Goal: Transaction & Acquisition: Purchase product/service

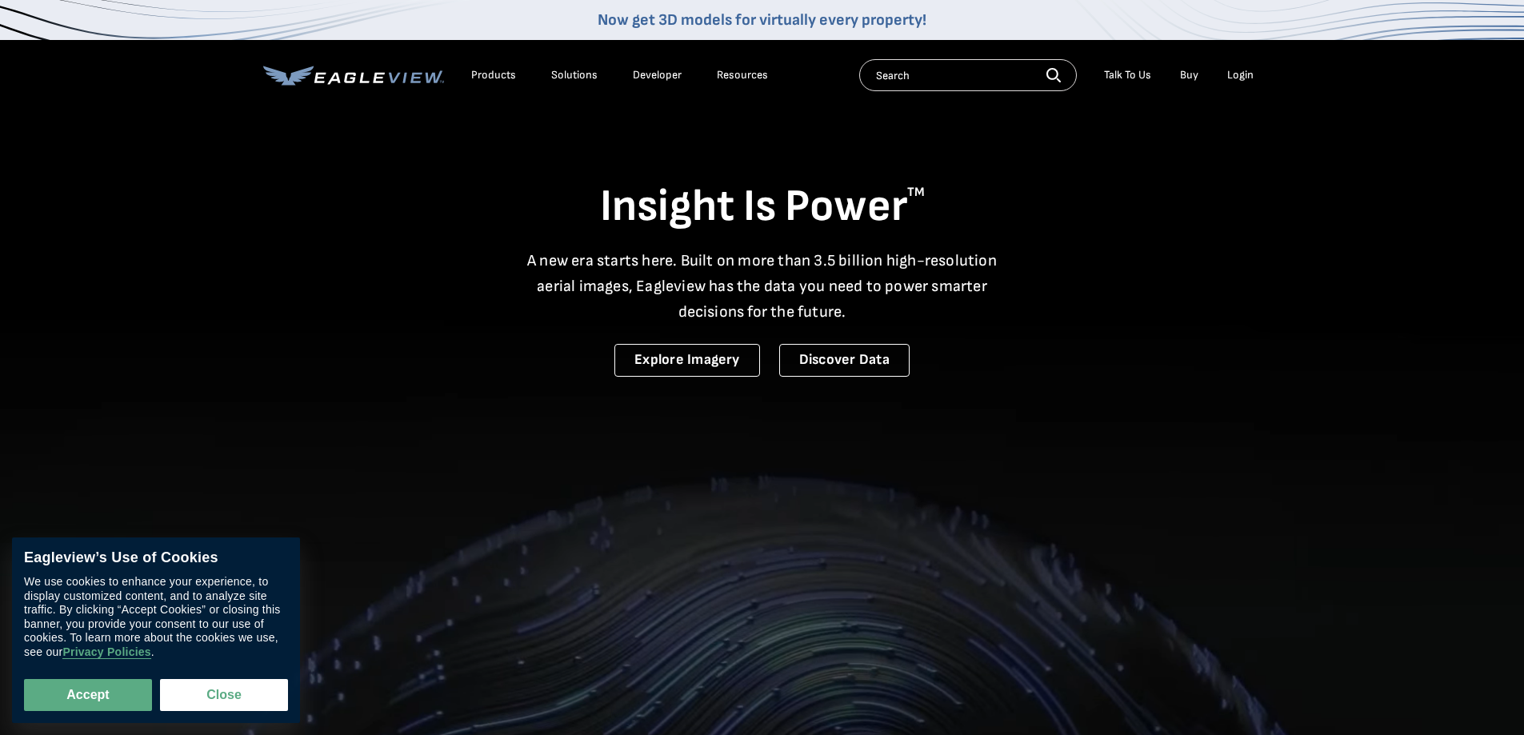
click at [1240, 78] on div "Login" at bounding box center [1240, 75] width 26 height 14
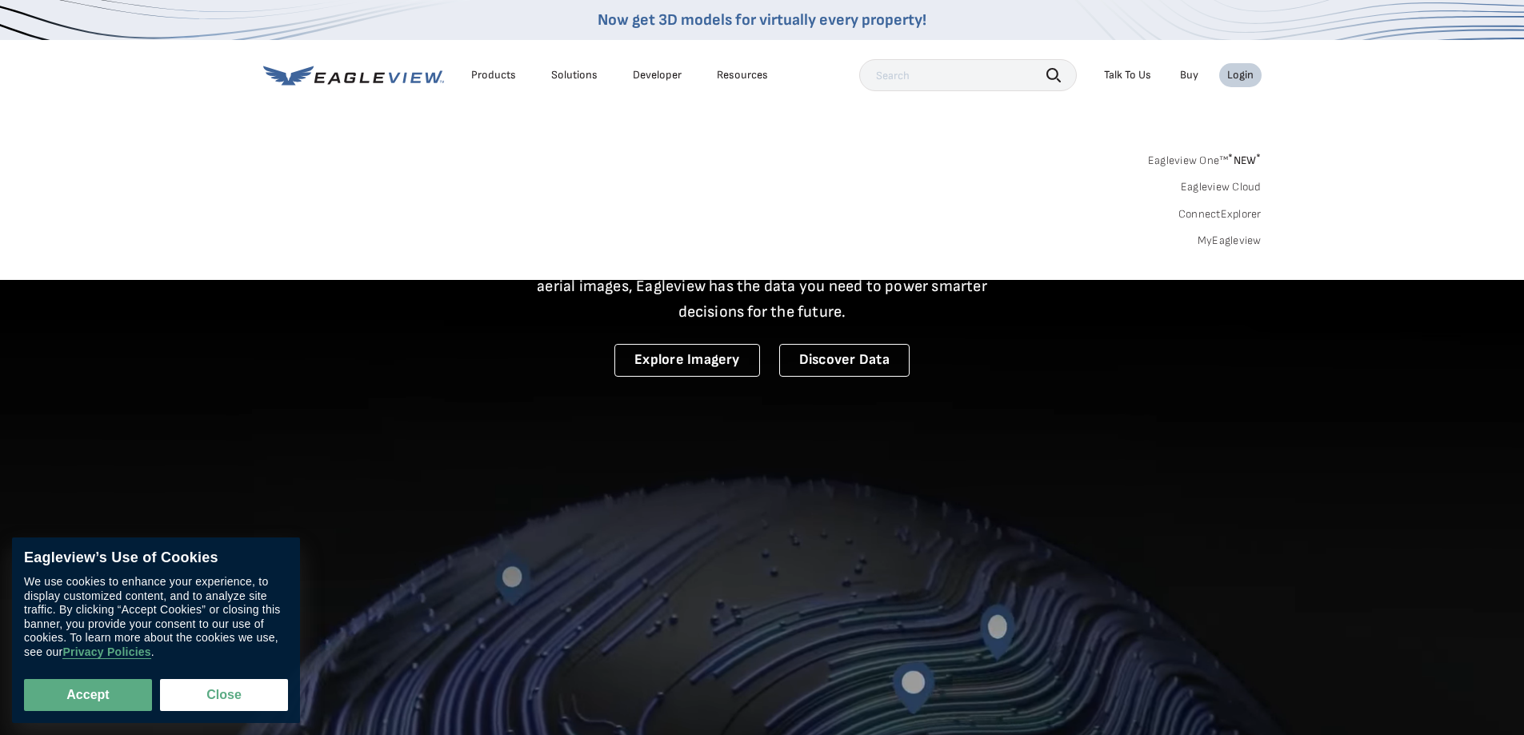
click at [1226, 242] on link "MyEagleview" at bounding box center [1230, 241] width 64 height 14
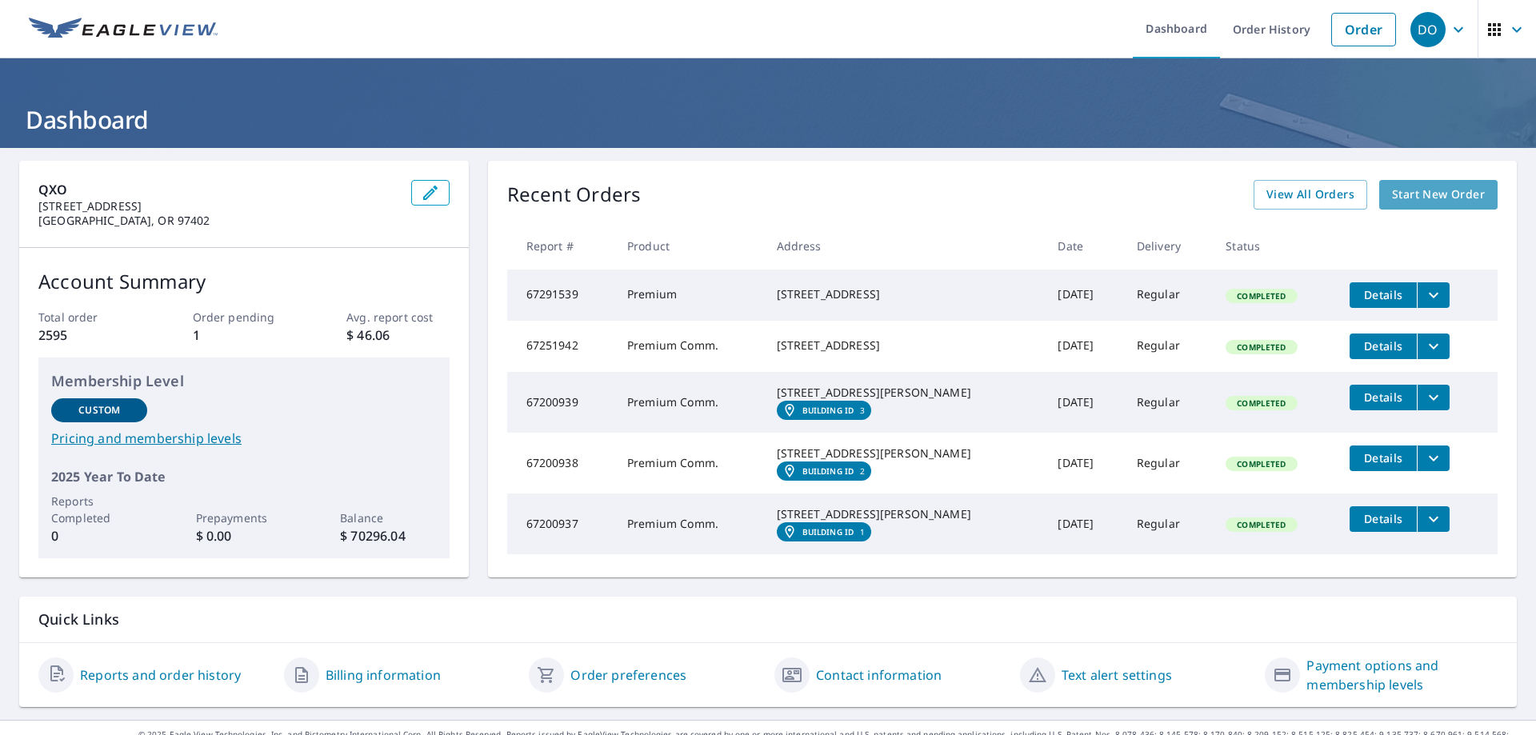
click at [1440, 192] on span "Start New Order" at bounding box center [1438, 195] width 93 height 20
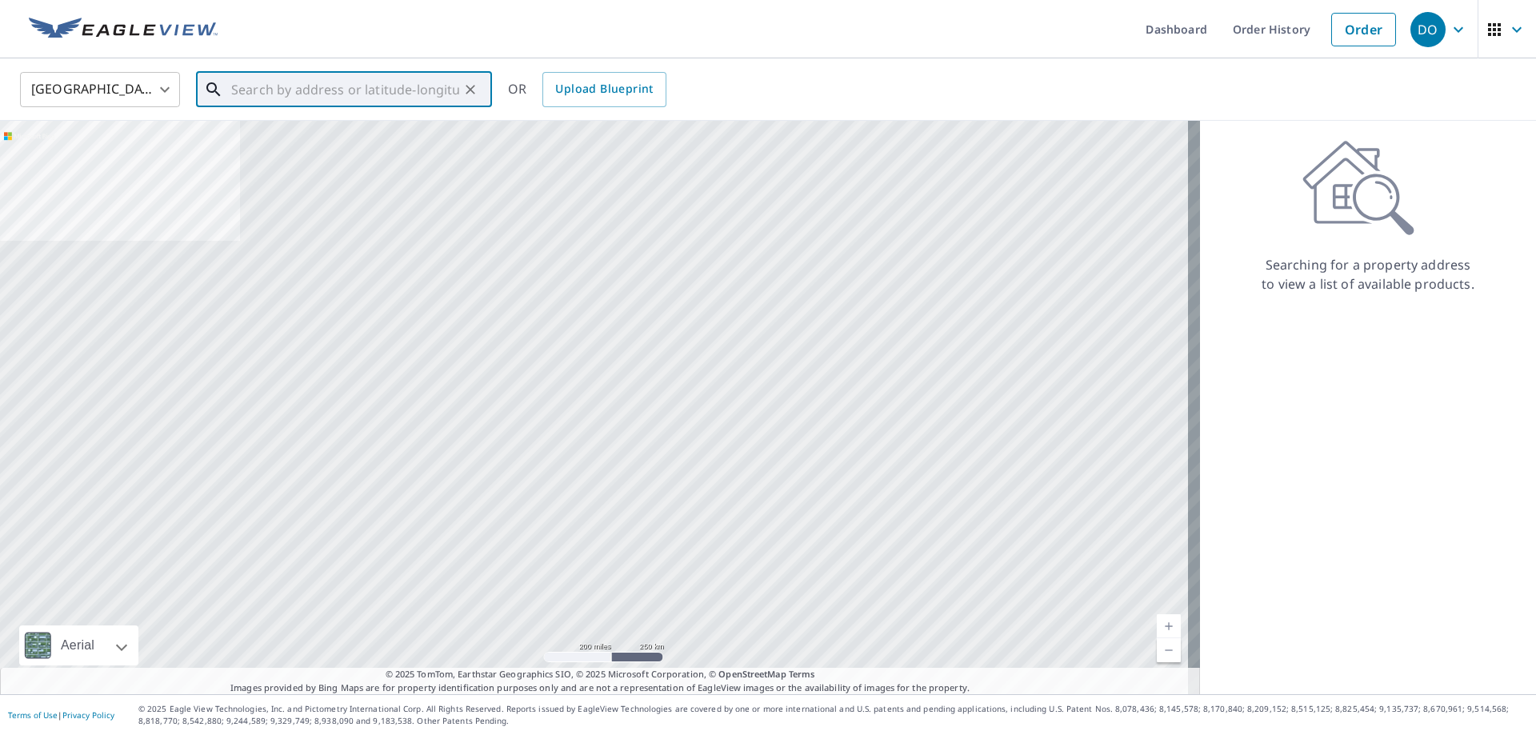
click at [234, 91] on input "text" at bounding box center [345, 89] width 228 height 45
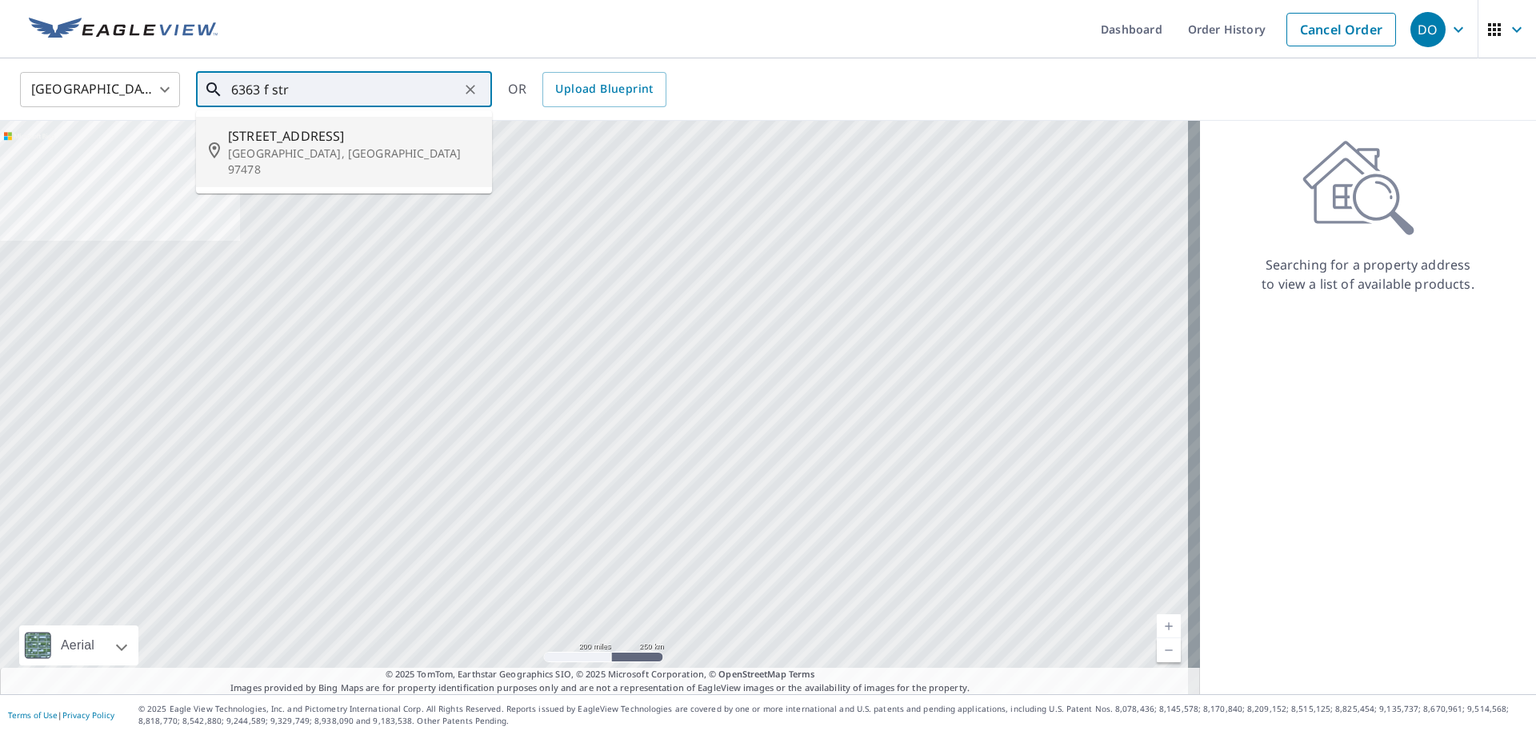
click at [286, 150] on p "[GEOGRAPHIC_DATA], [GEOGRAPHIC_DATA] 97478" at bounding box center [353, 162] width 251 height 32
type input "[STREET_ADDRESS]"
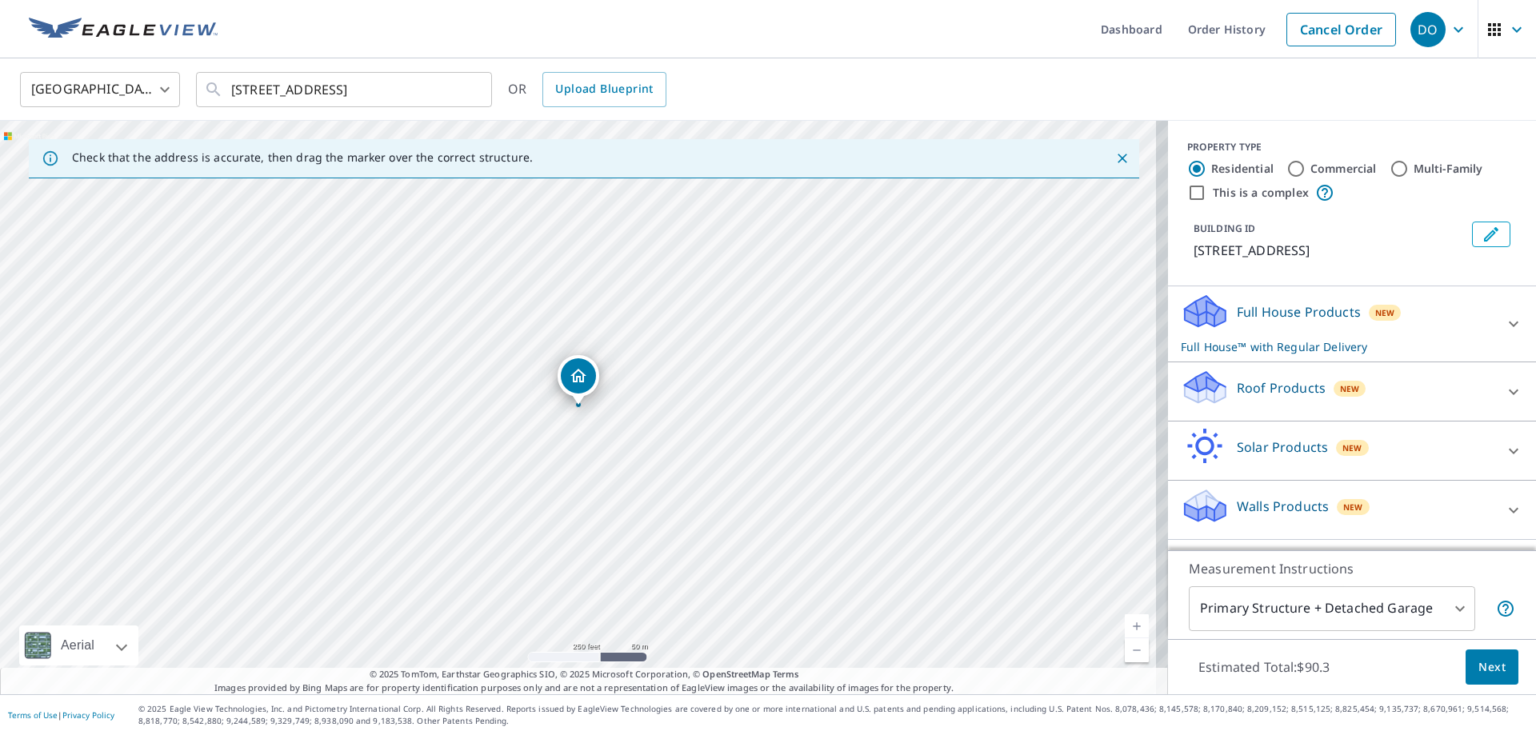
click at [1504, 390] on icon at bounding box center [1513, 391] width 19 height 19
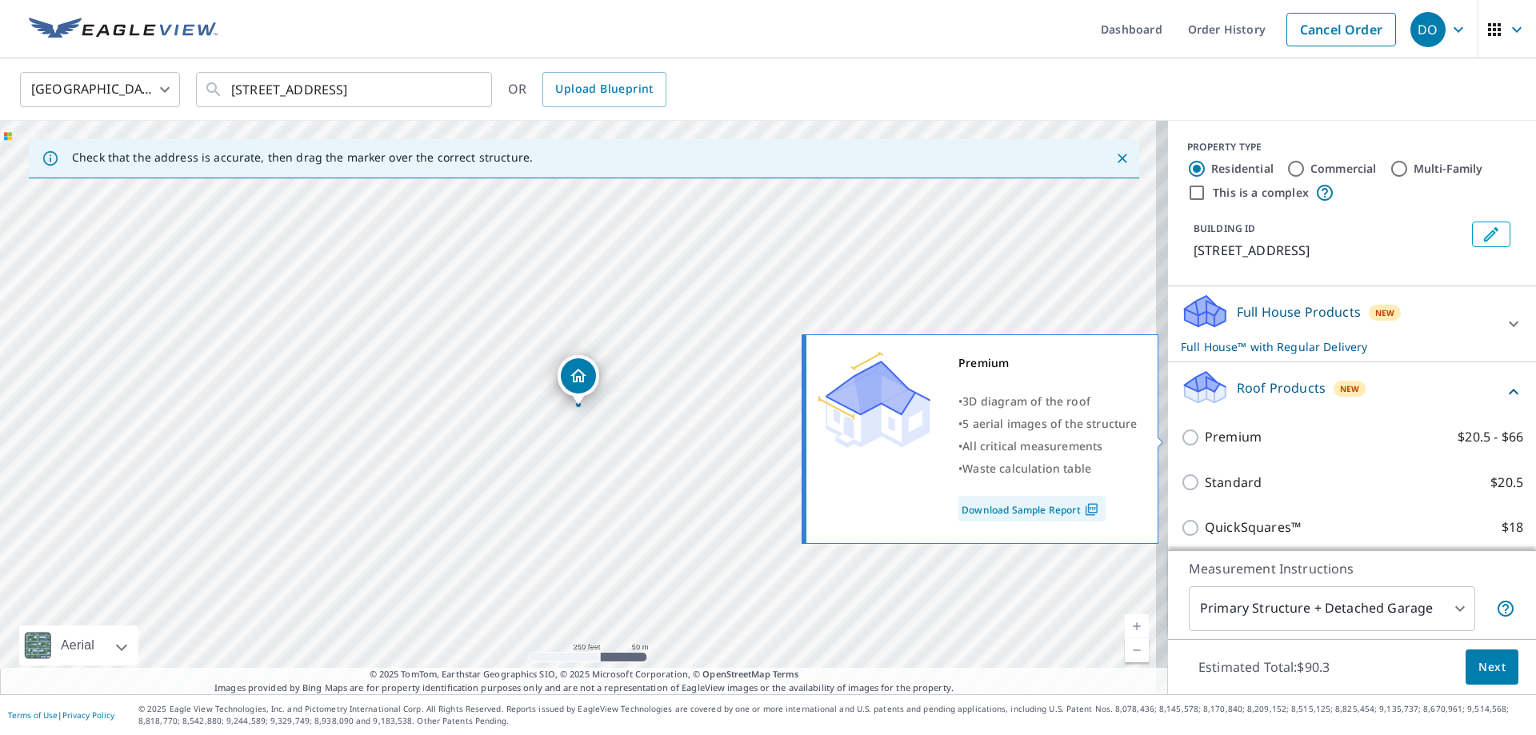
click at [1181, 437] on input "Premium $20.5 - $66" at bounding box center [1193, 437] width 24 height 19
checkbox input "true"
checkbox input "false"
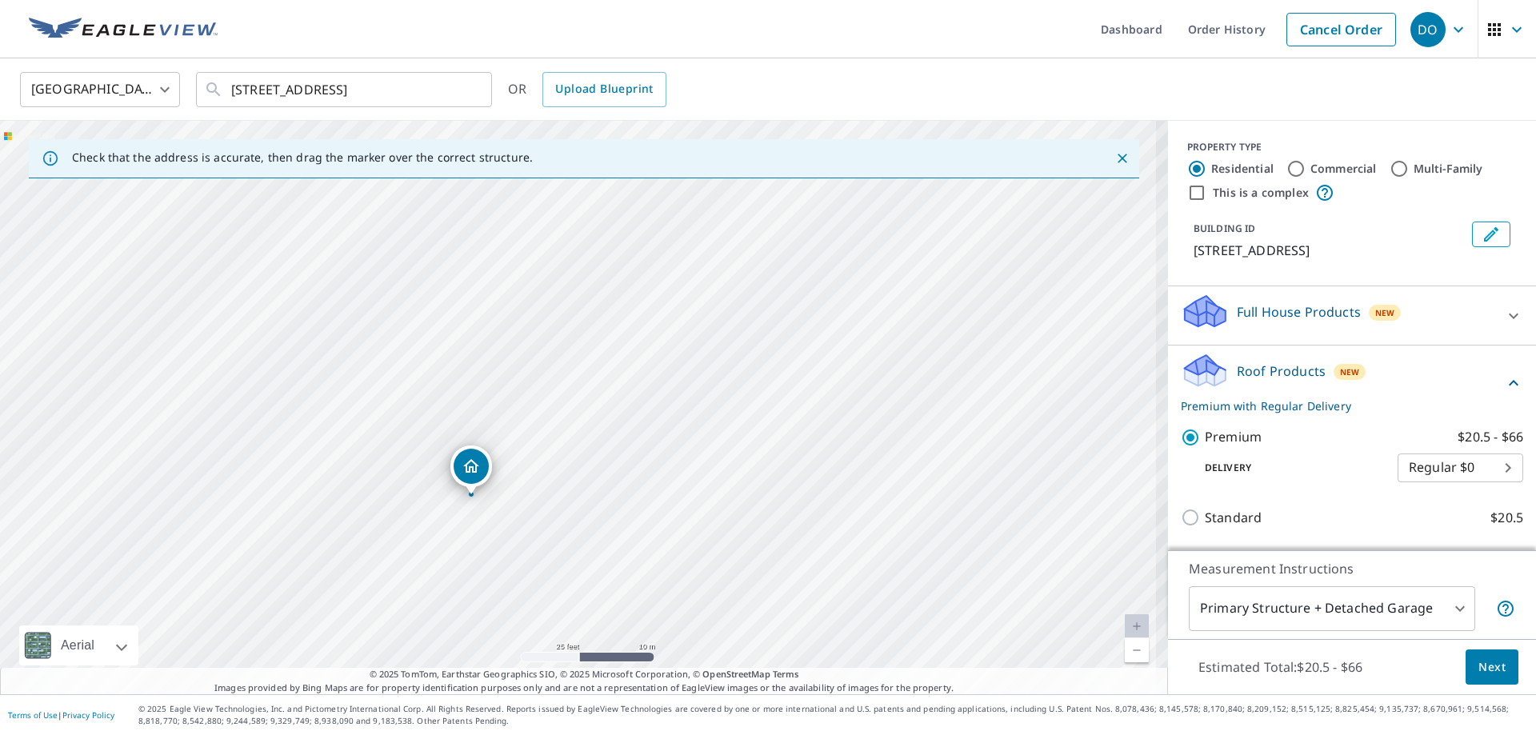
drag, startPoint x: 549, startPoint y: 452, endPoint x: 675, endPoint y: 346, distance: 164.7
click at [675, 346] on div "[STREET_ADDRESS]" at bounding box center [584, 408] width 1168 height 574
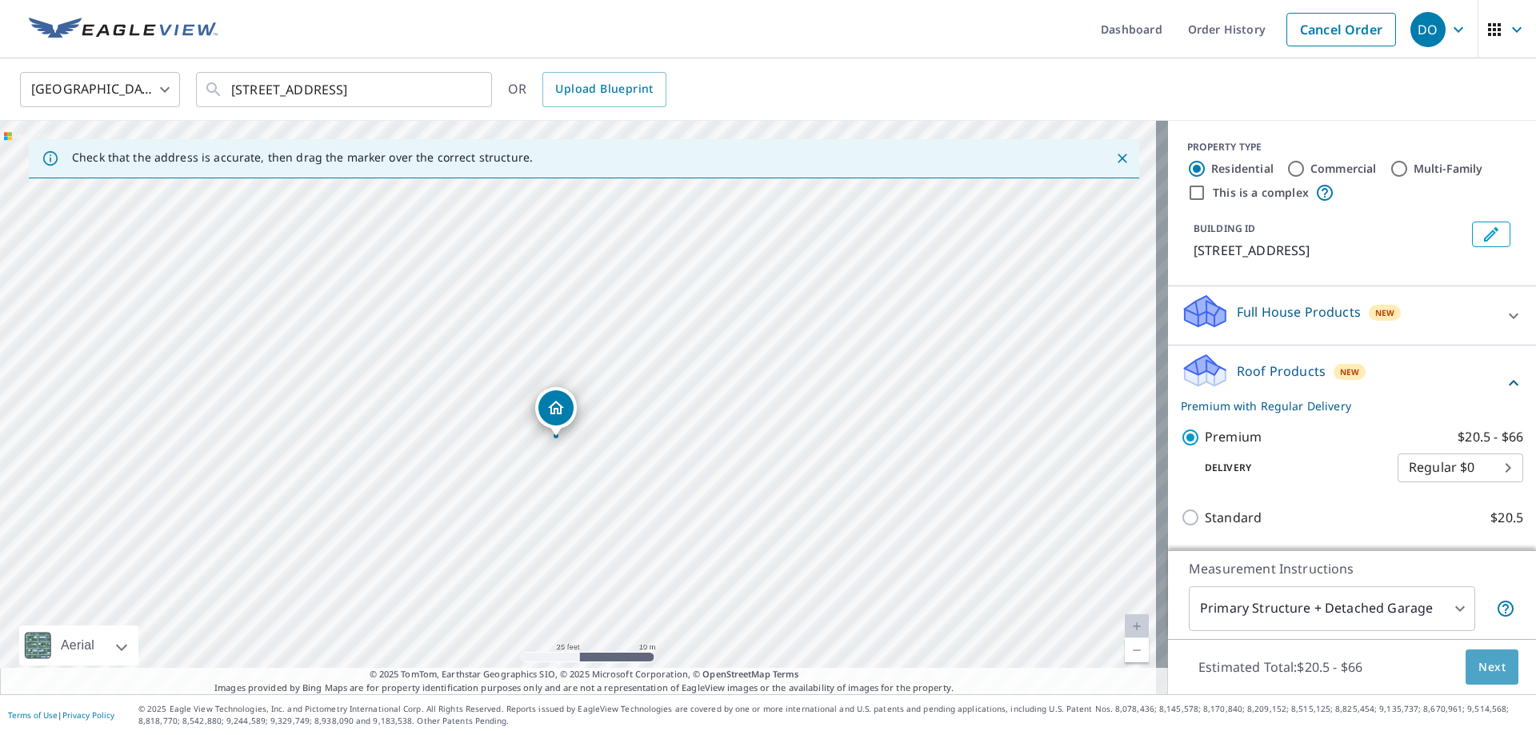
click at [1478, 658] on span "Next" at bounding box center [1491, 668] width 27 height 20
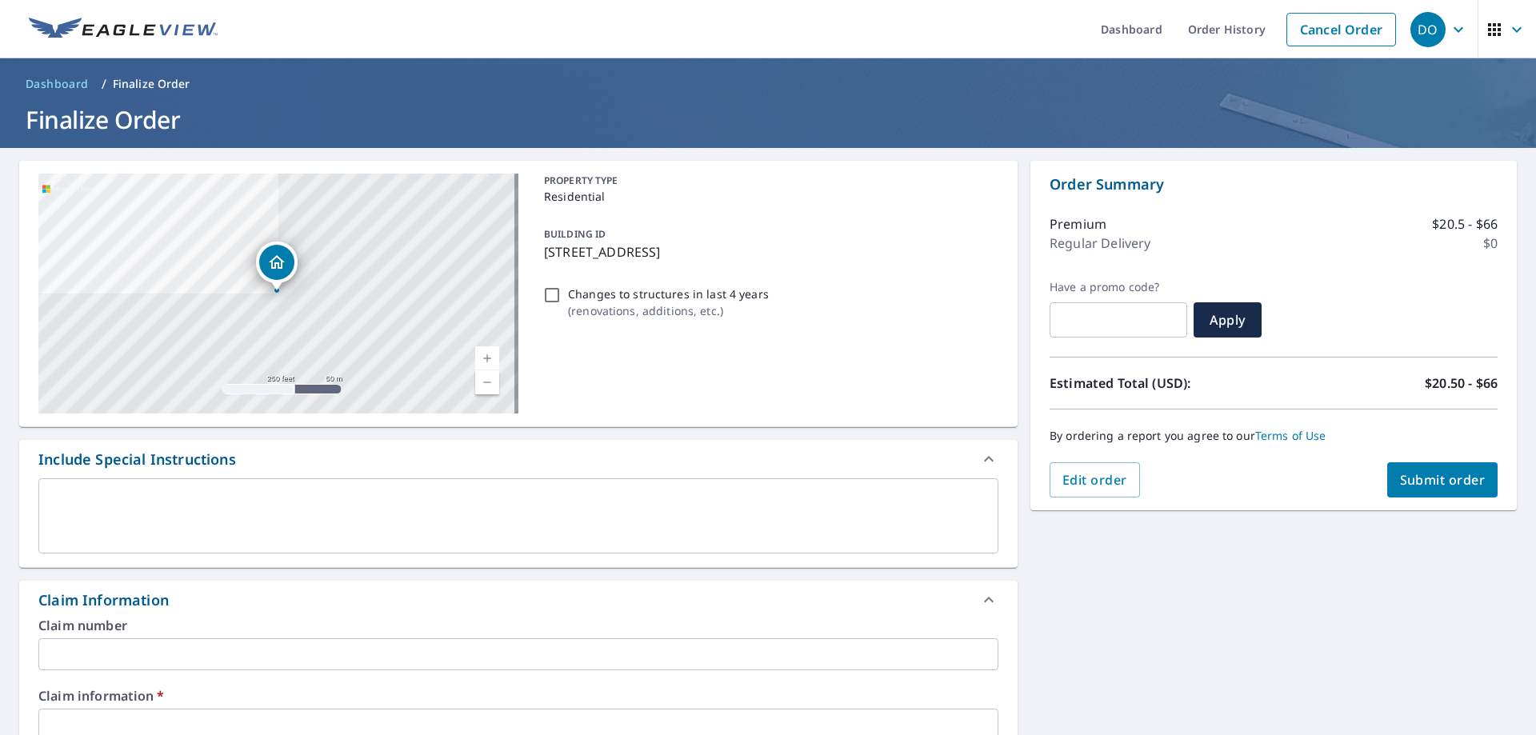
scroll to position [80, 0]
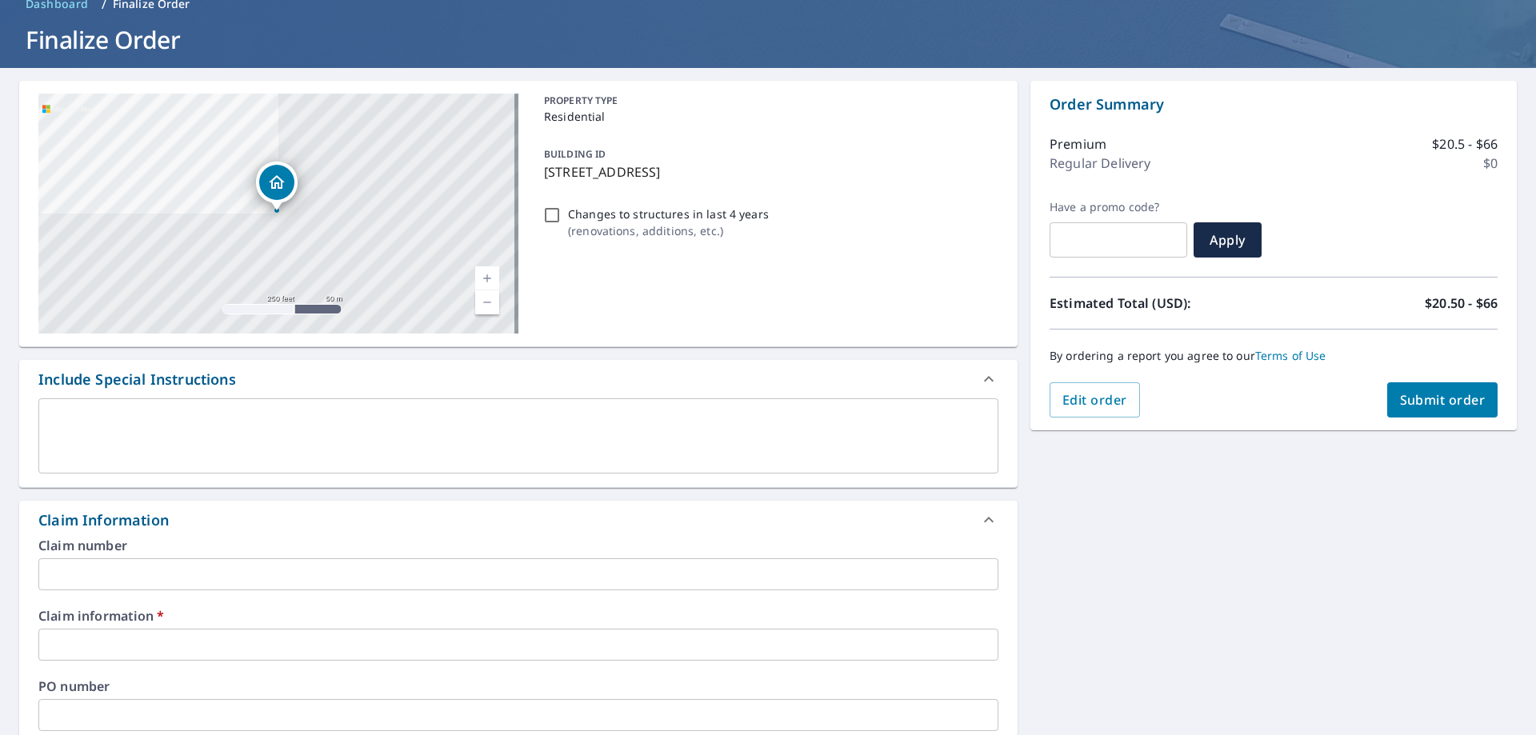
click at [48, 568] on input "text" at bounding box center [518, 574] width 960 height 32
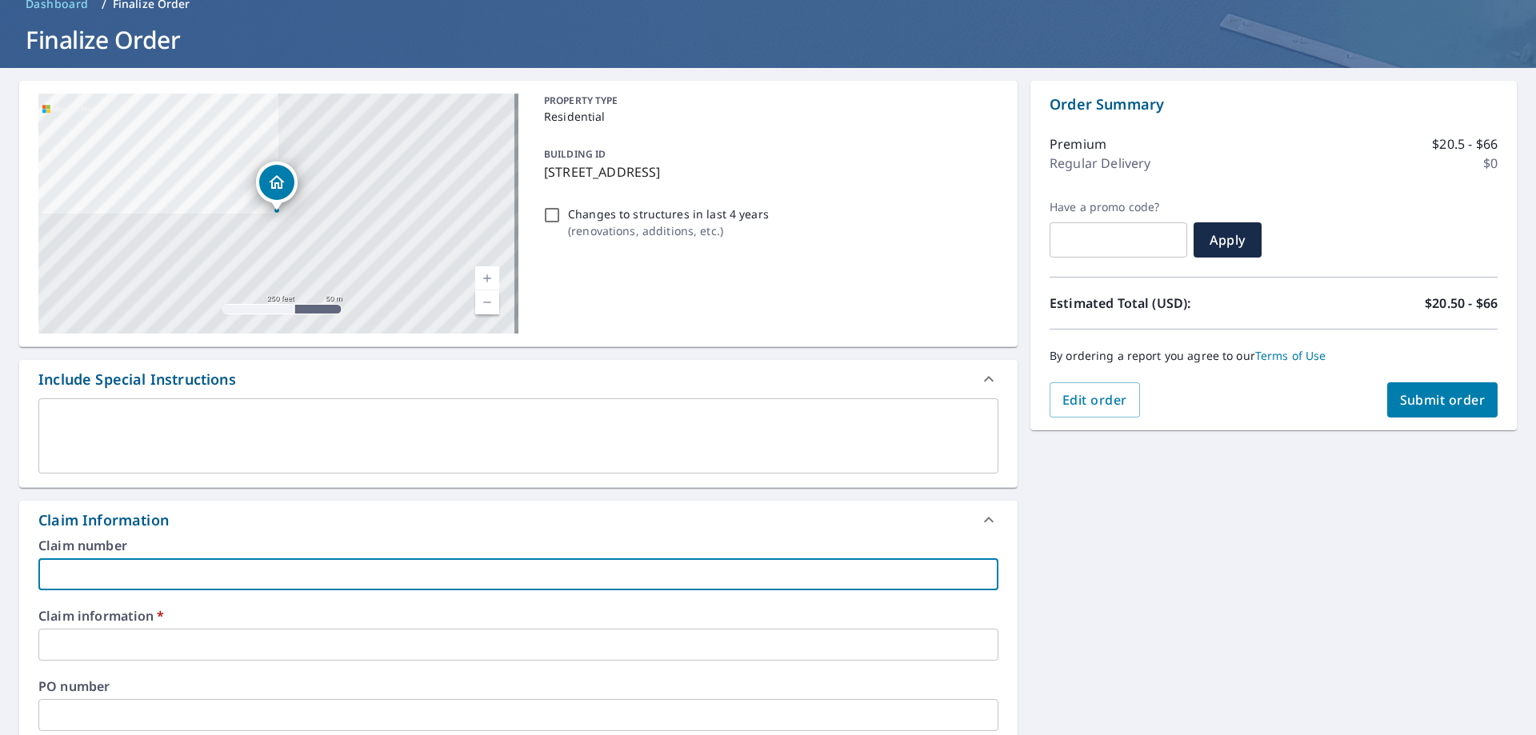
drag, startPoint x: 63, startPoint y: 657, endPoint x: 80, endPoint y: 659, distance: 17.0
click at [63, 657] on input "text" at bounding box center [518, 645] width 960 height 32
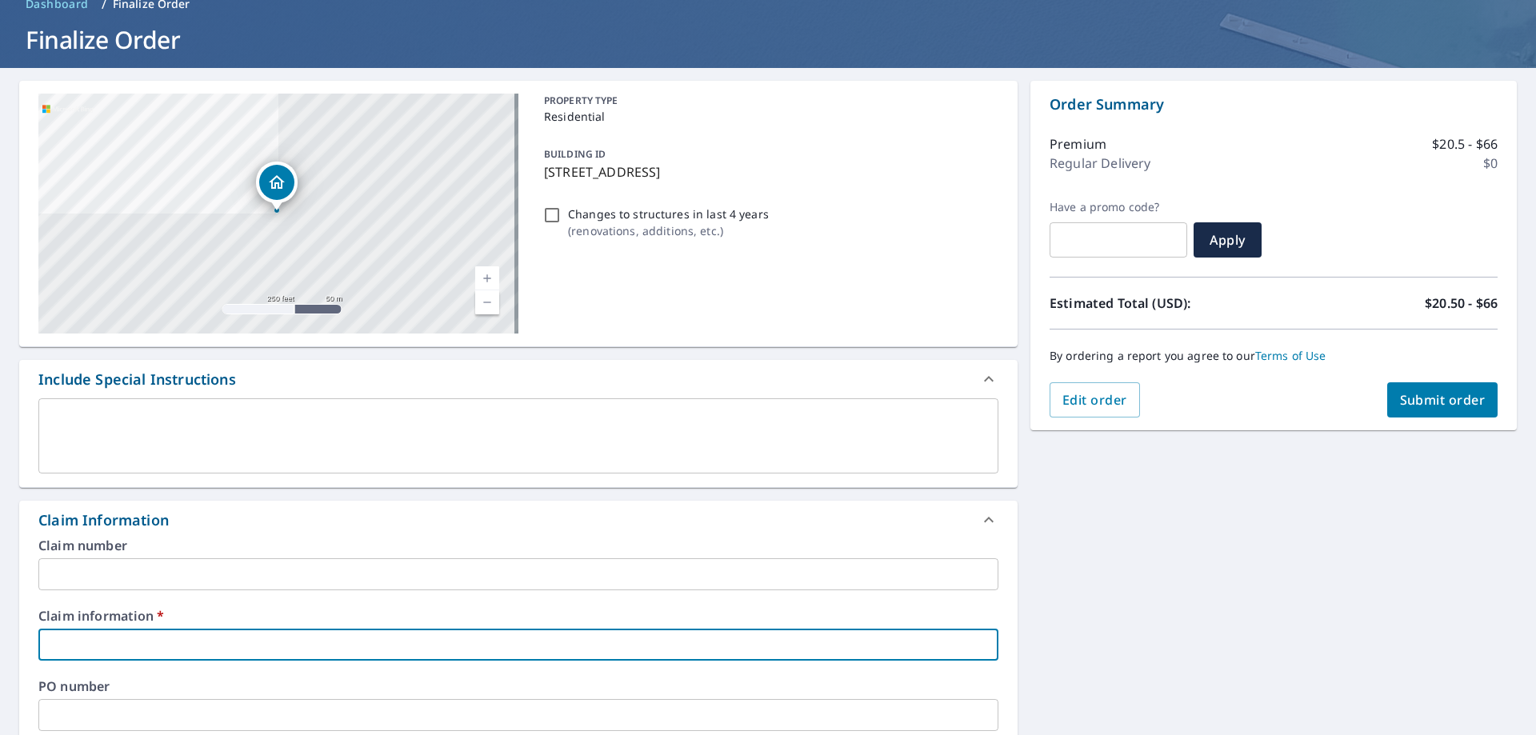
type input "3"
checkbox input "true"
type input "39"
checkbox input "true"
type input "390"
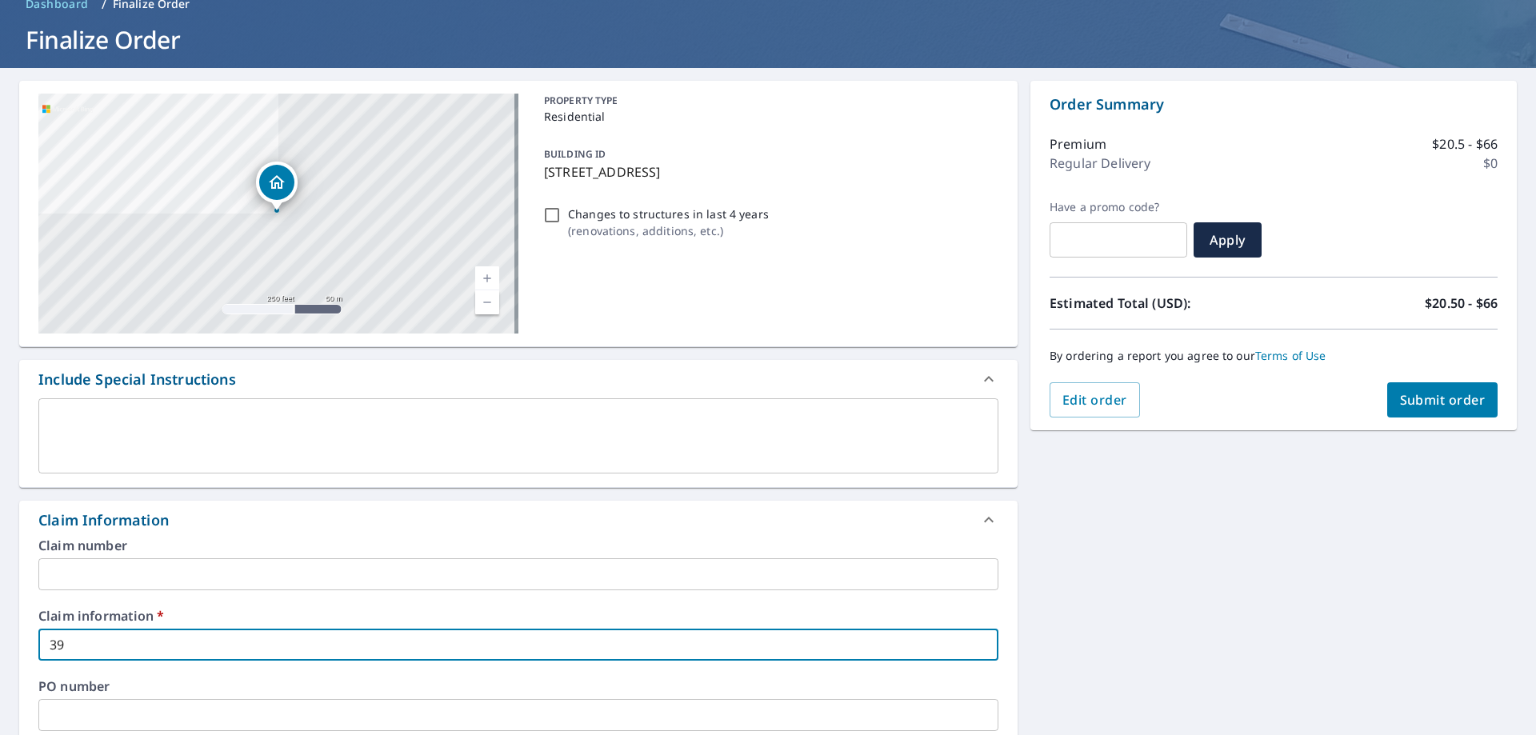
checkbox input "true"
type input "3906"
checkbox input "true"
type input "39064"
checkbox input "true"
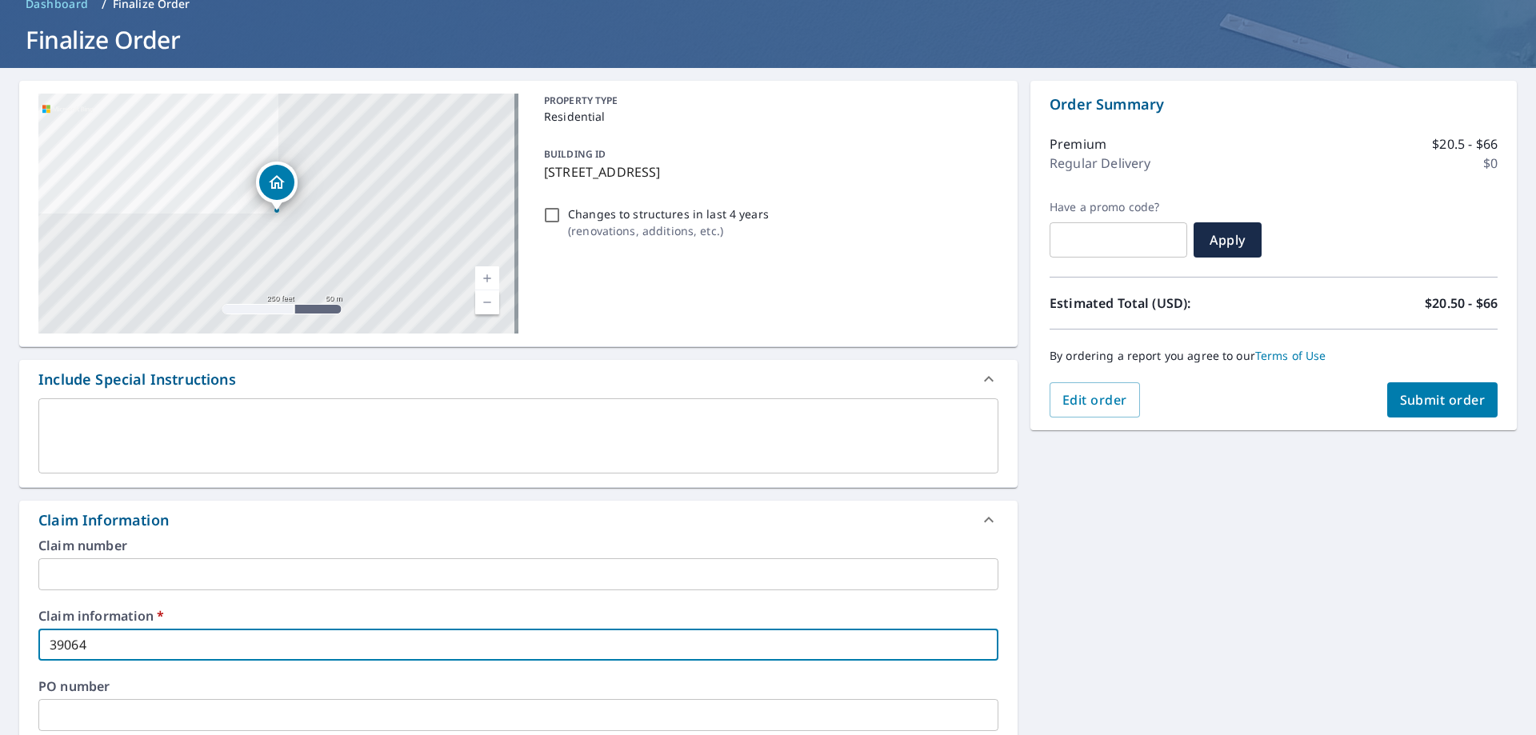
type input "390645"
checkbox input "true"
type input "390645"
checkbox input "true"
type input "390645 B"
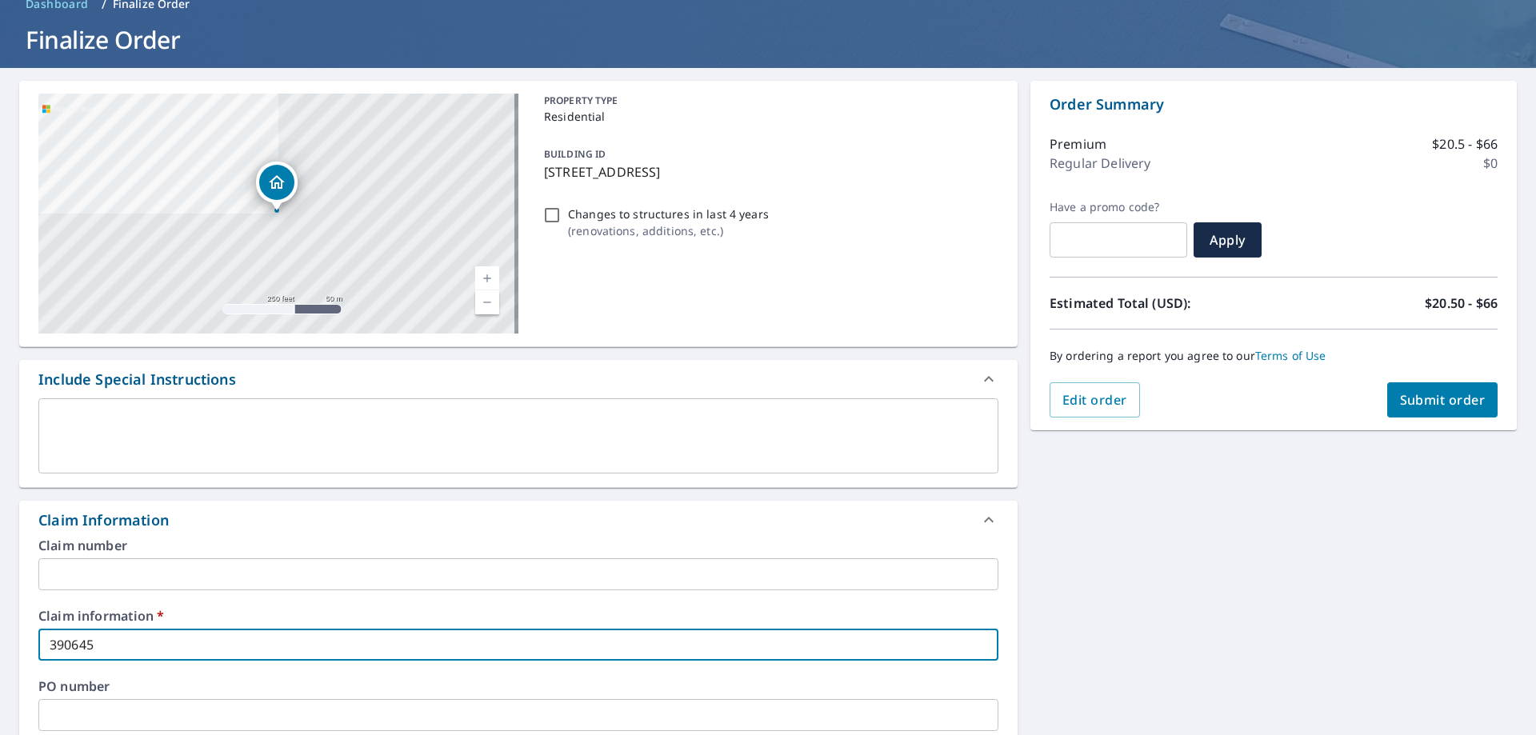
checkbox input "true"
type input "390645 Bo"
checkbox input "true"
type input "390645 [PERSON_NAME]"
checkbox input "true"
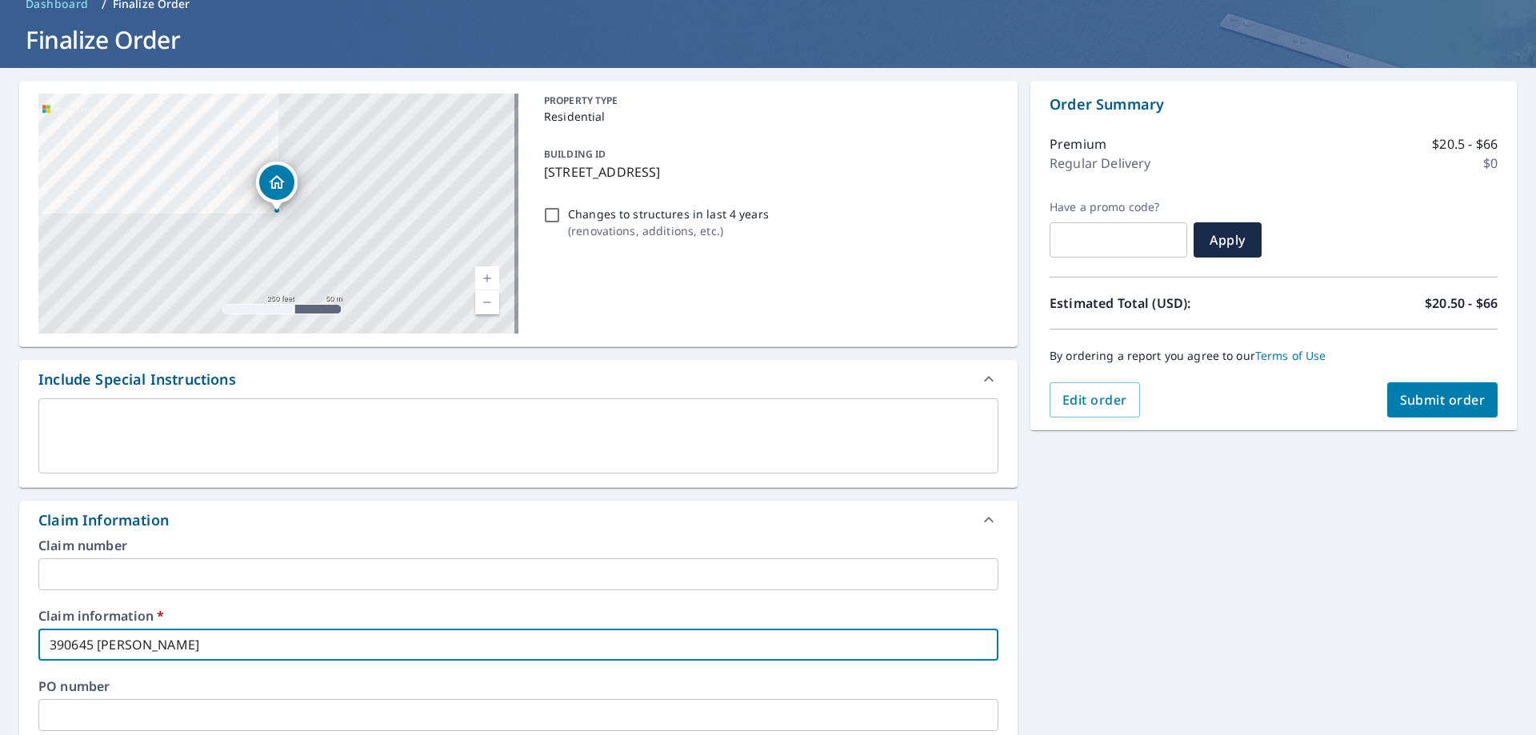
type input "390645 [PERSON_NAME]"
checkbox input "true"
type input "390645 [PERSON_NAME]"
checkbox input "true"
type input "390645 [PERSON_NAME]"
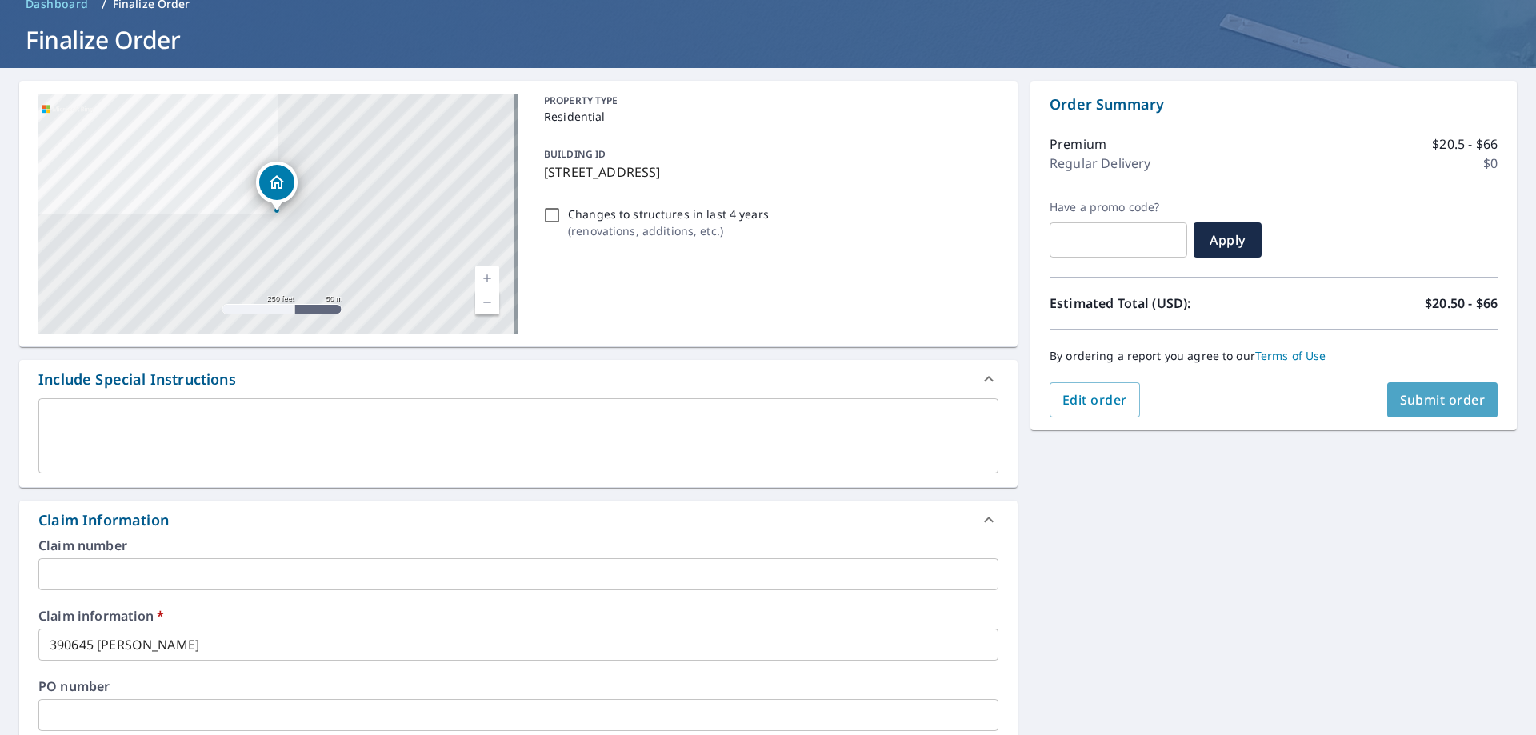
click at [1417, 402] on span "Submit order" at bounding box center [1443, 400] width 86 height 18
checkbox input "true"
